Goal: Find specific page/section: Find specific page/section

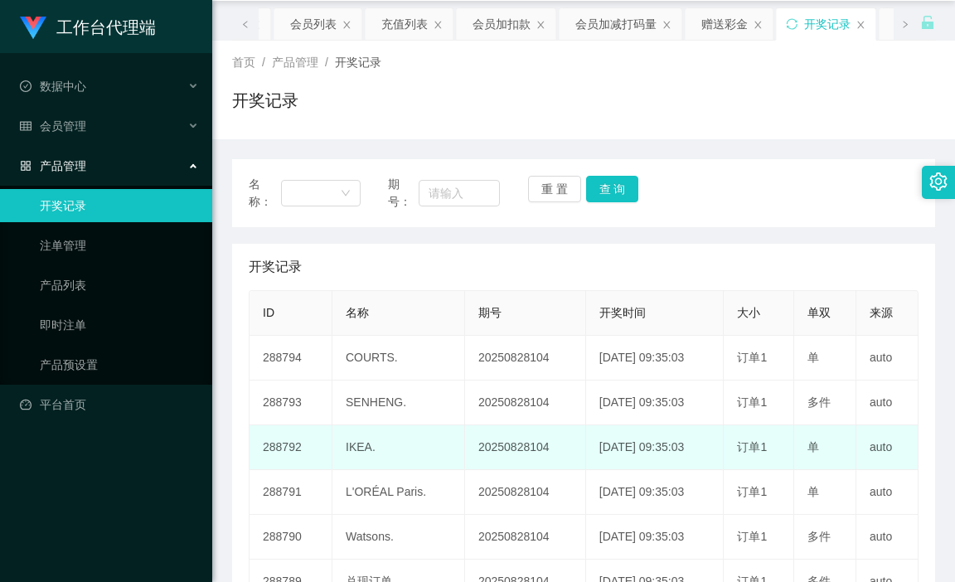
scroll to position [218, 0]
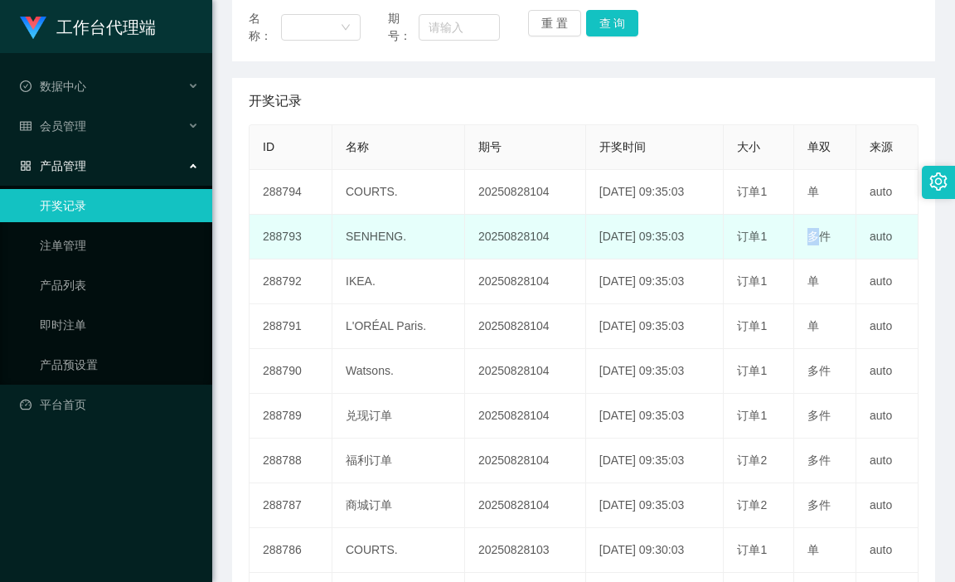
drag, startPoint x: 799, startPoint y: 235, endPoint x: 816, endPoint y: 236, distance: 16.6
click at [816, 236] on td "多件" at bounding box center [825, 237] width 62 height 45
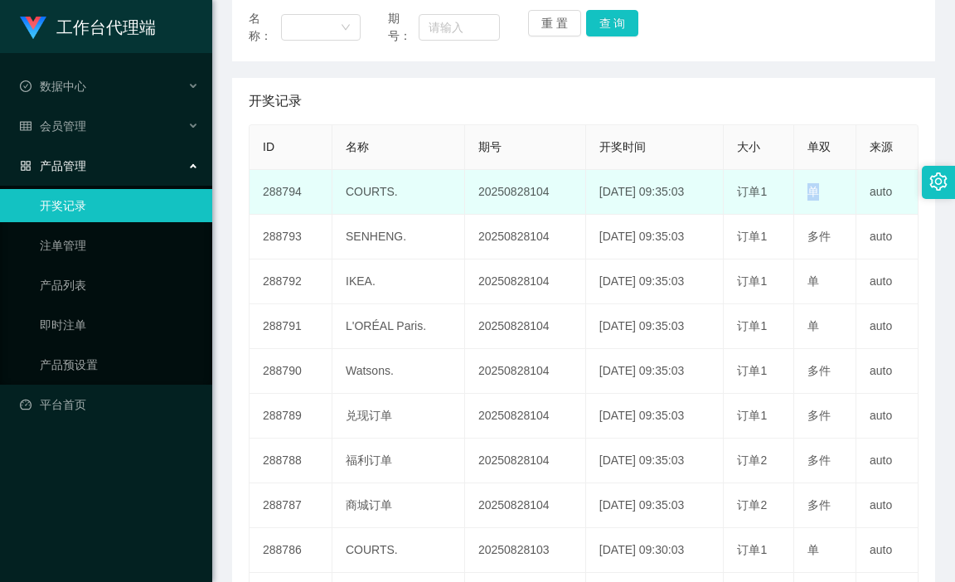
drag, startPoint x: 802, startPoint y: 196, endPoint x: 828, endPoint y: 204, distance: 27.8
click at [819, 197] on td "单" at bounding box center [825, 192] width 62 height 45
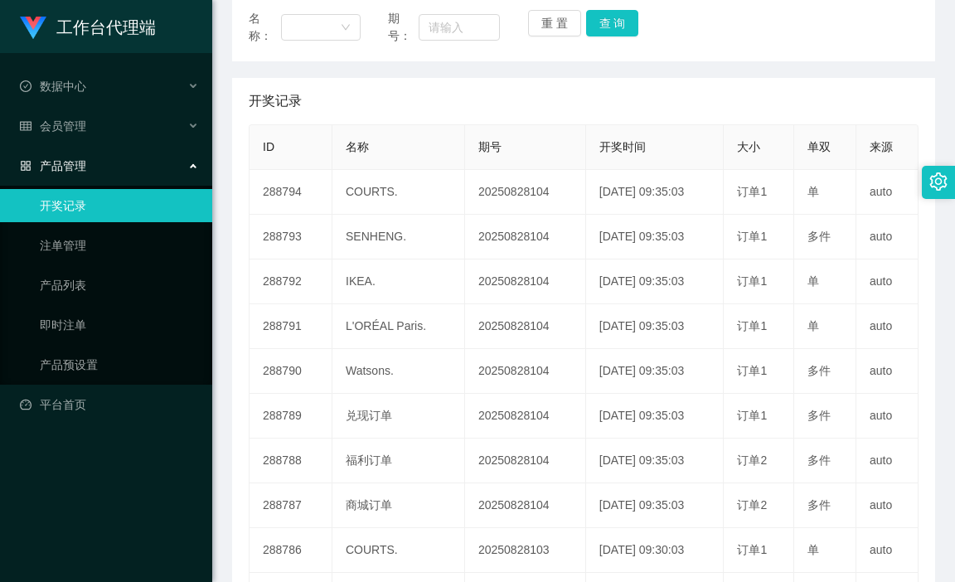
click at [354, 146] on span "名称" at bounding box center [357, 146] width 23 height 13
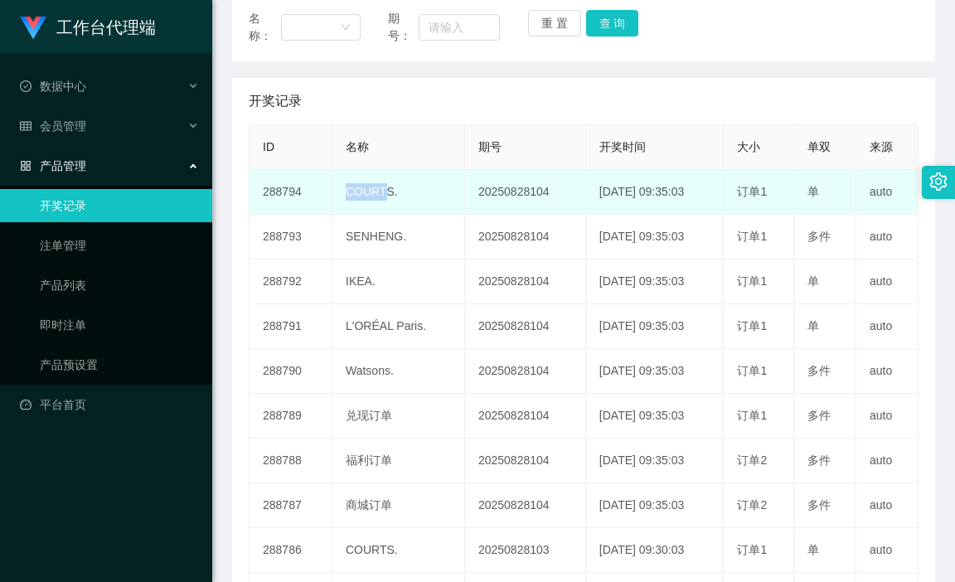
drag, startPoint x: 355, startPoint y: 194, endPoint x: 384, endPoint y: 192, distance: 29.1
click at [384, 192] on td "COURTS." at bounding box center [398, 192] width 133 height 45
copy td "COURT"
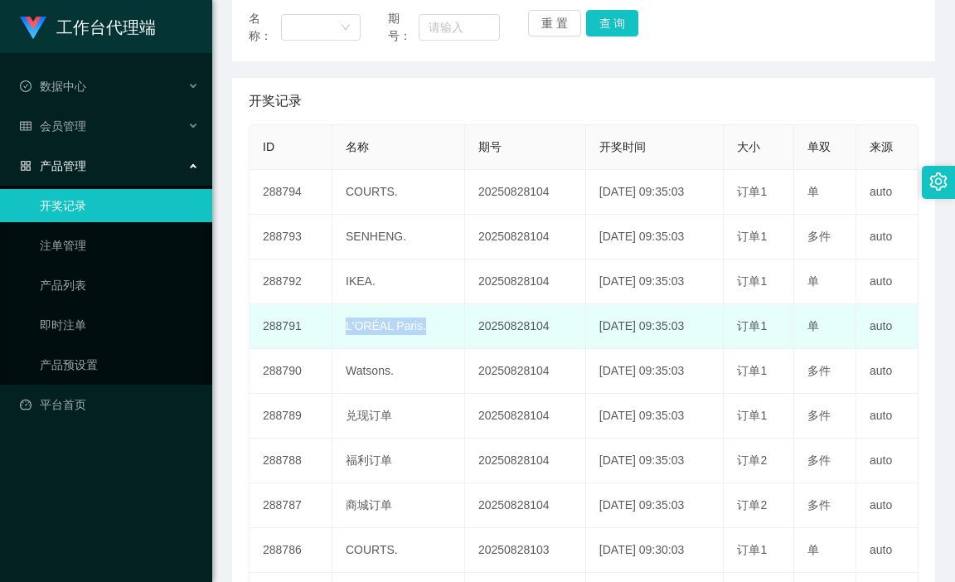
drag, startPoint x: 338, startPoint y: 324, endPoint x: 416, endPoint y: 333, distance: 78.4
click at [417, 333] on td "L'ORÉAL Paris." at bounding box center [398, 326] width 133 height 45
copy td "L'ORÉAL Paris."
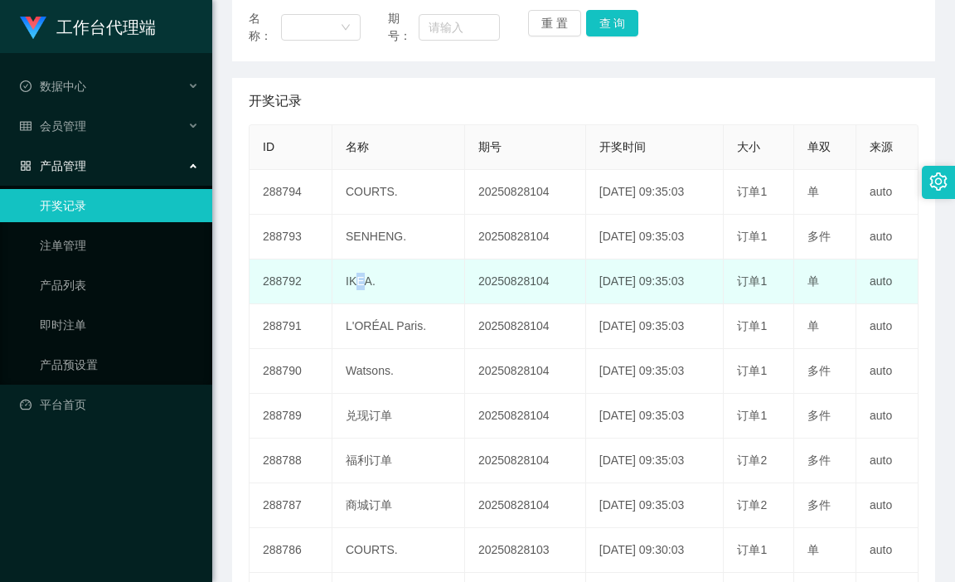
click at [366, 278] on td "IKEA." at bounding box center [398, 281] width 133 height 45
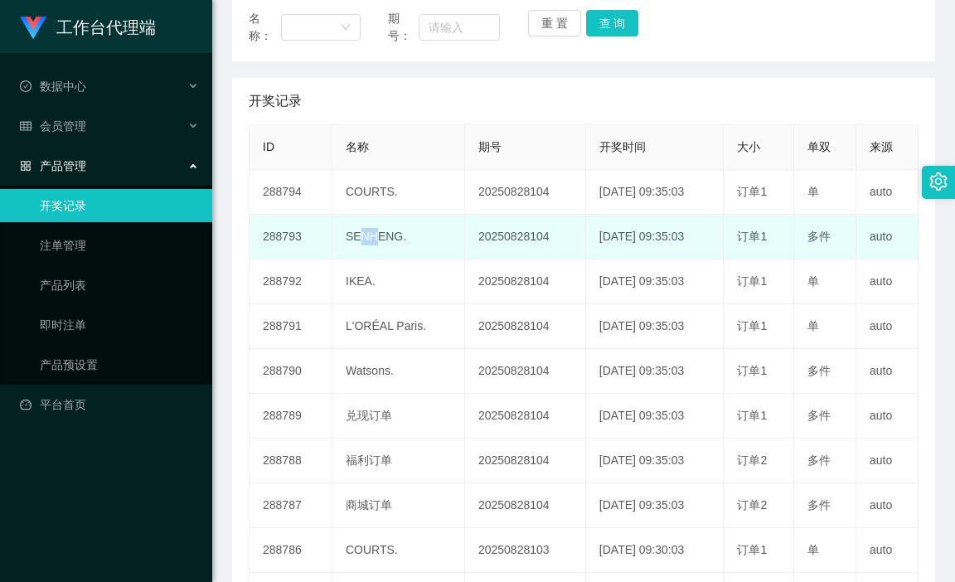
drag, startPoint x: 359, startPoint y: 229, endPoint x: 377, endPoint y: 228, distance: 18.3
click at [377, 228] on td "SENHENG." at bounding box center [398, 237] width 133 height 45
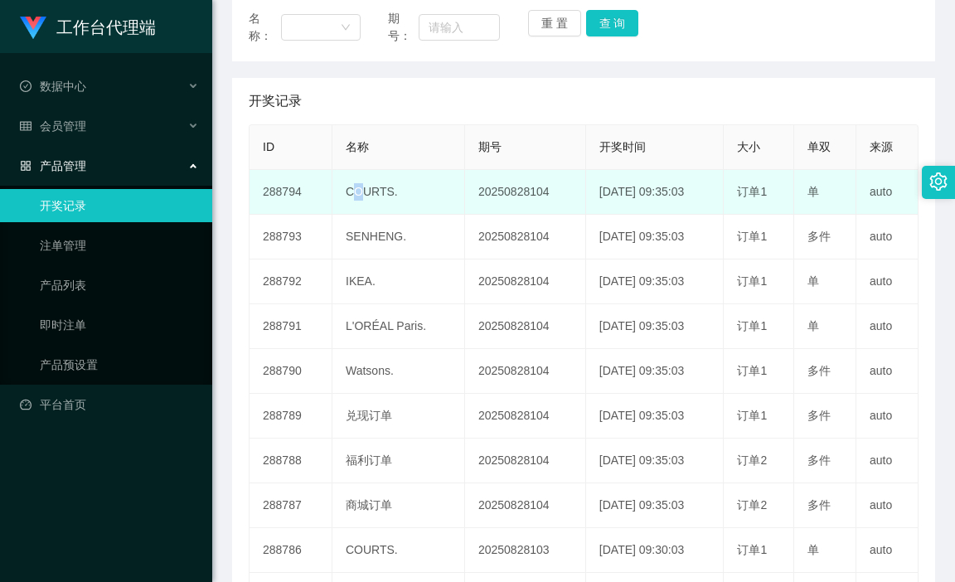
drag, startPoint x: 350, startPoint y: 186, endPoint x: 364, endPoint y: 188, distance: 14.3
click at [364, 188] on td "COURTS." at bounding box center [398, 192] width 133 height 45
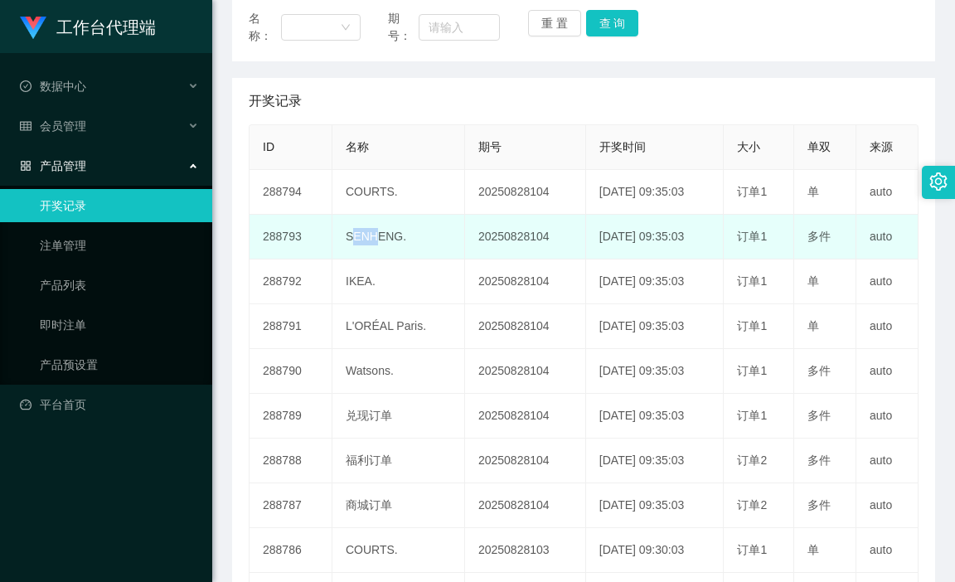
drag, startPoint x: 371, startPoint y: 241, endPoint x: 352, endPoint y: 241, distance: 19.1
click at [352, 241] on td "SENHENG." at bounding box center [398, 237] width 133 height 45
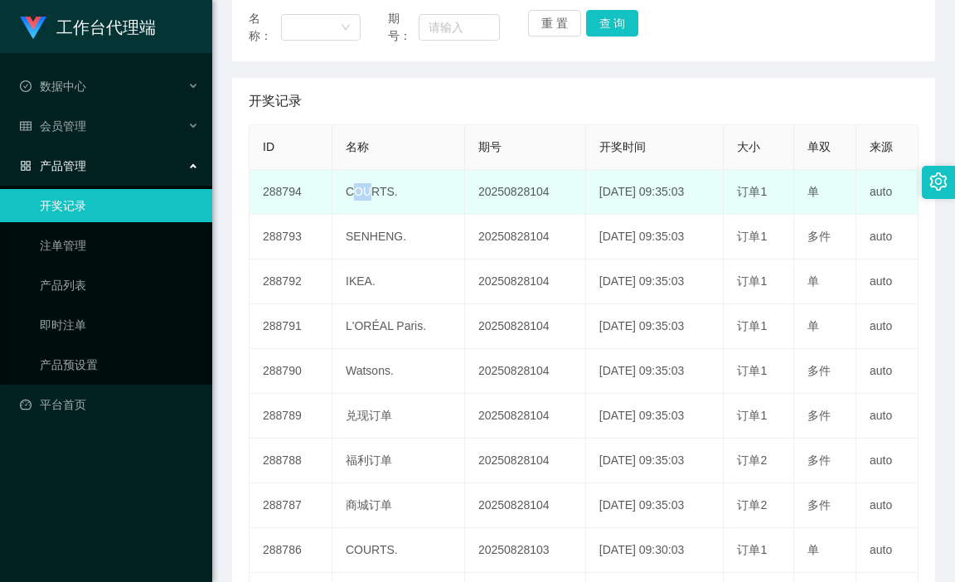
drag, startPoint x: 366, startPoint y: 194, endPoint x: 354, endPoint y: 194, distance: 11.6
click at [354, 194] on td "COURTS." at bounding box center [398, 192] width 133 height 45
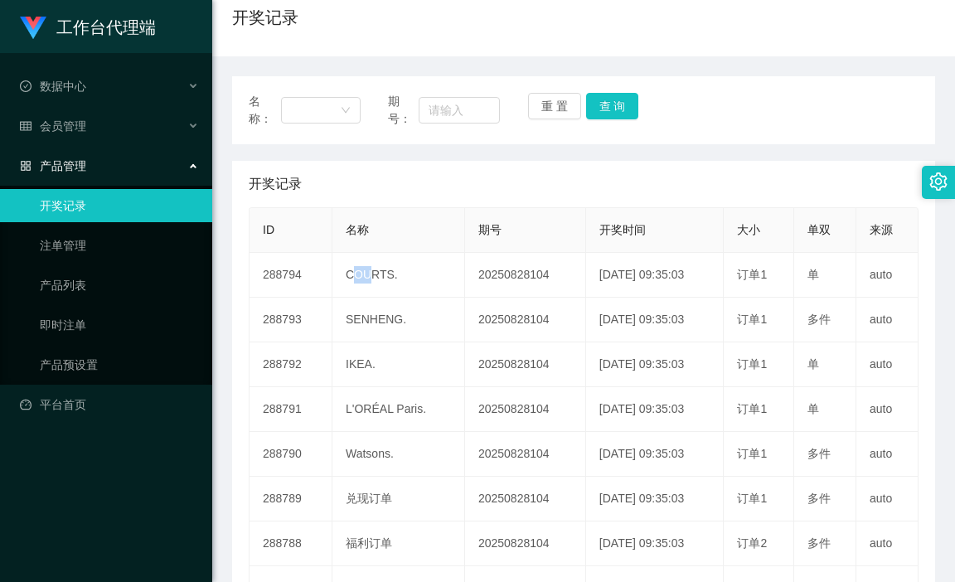
scroll to position [0, 0]
